Goal: Information Seeking & Learning: Learn about a topic

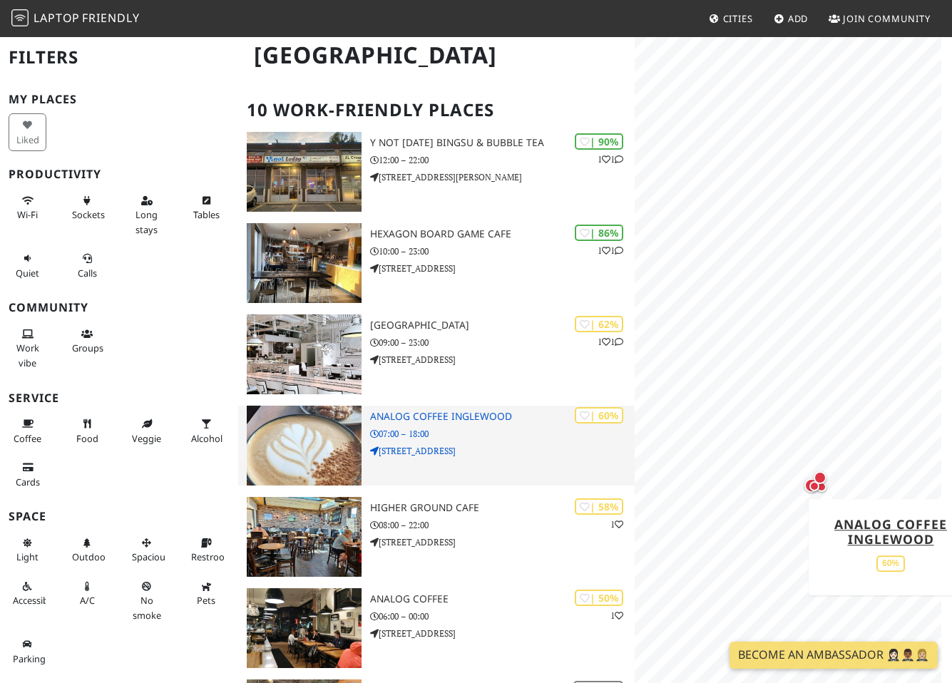
scroll to position [499, 0]
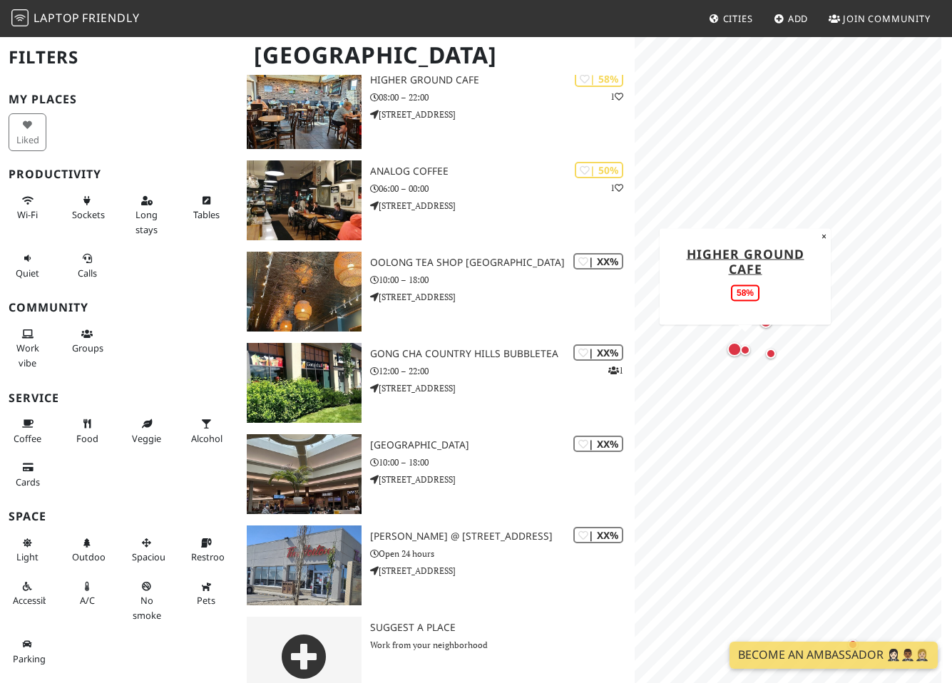
click at [739, 355] on div "Map marker" at bounding box center [744, 350] width 17 height 17
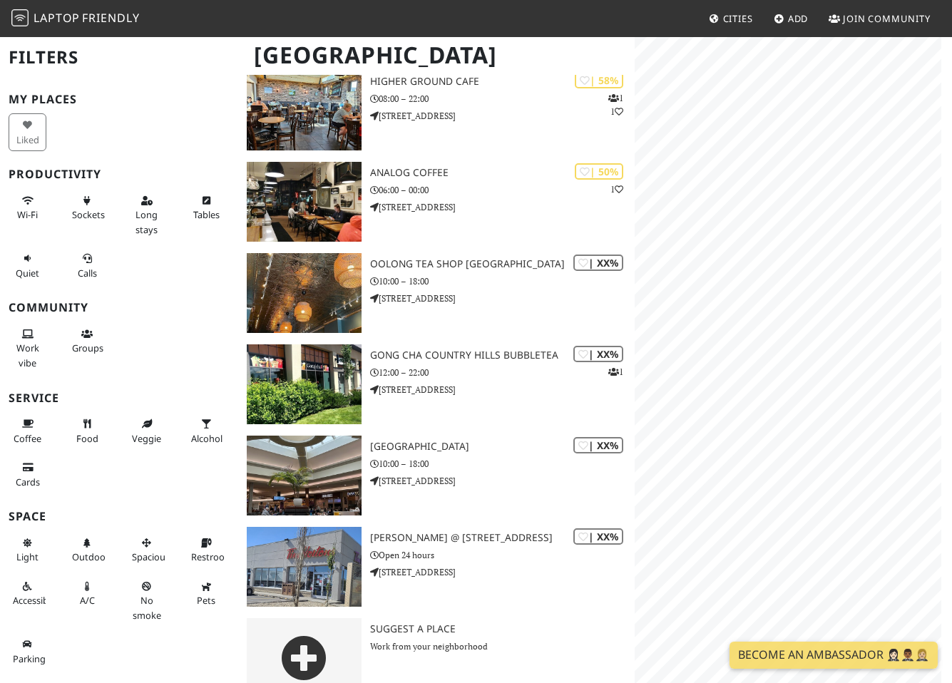
scroll to position [499, 0]
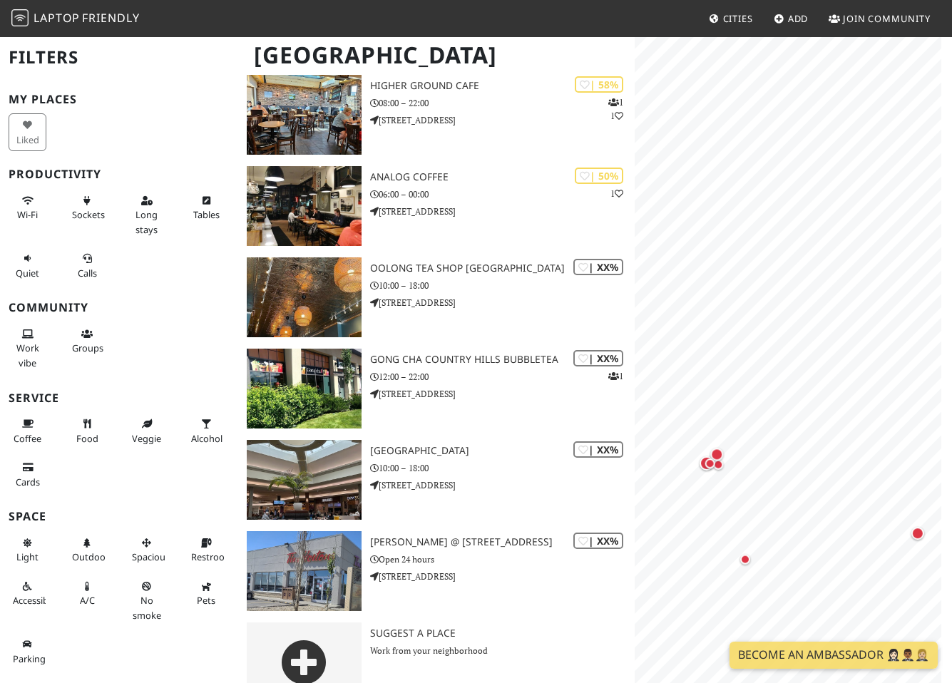
scroll to position [499, 0]
